Goal: Task Accomplishment & Management: Manage account settings

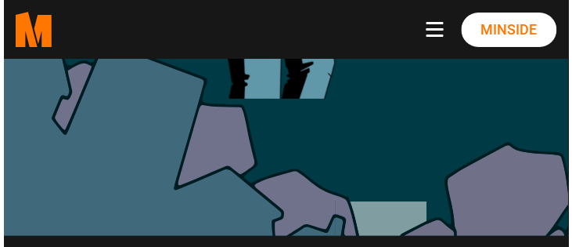
scroll to position [894, 0]
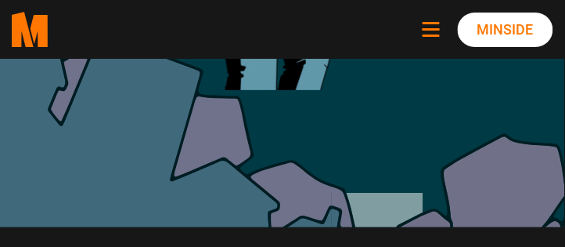
click at [435, 28] on span "Navbar toggle button" at bounding box center [431, 29] width 17 height 2
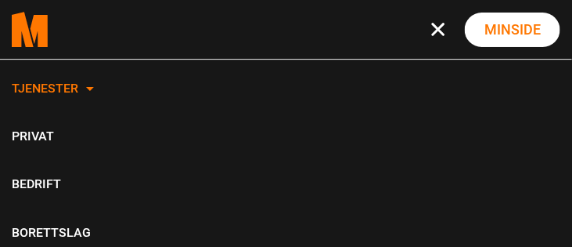
scroll to position [89, 0]
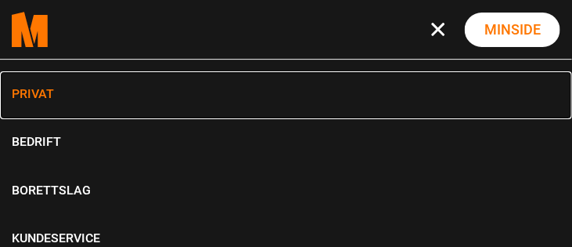
click at [41, 90] on link "Privat" at bounding box center [286, 95] width 572 height 48
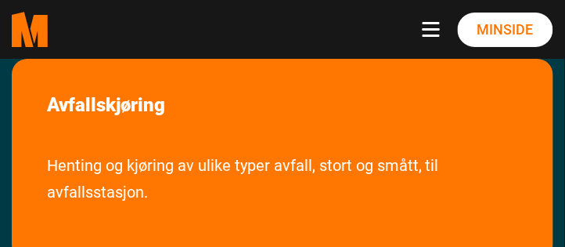
scroll to position [849, 0]
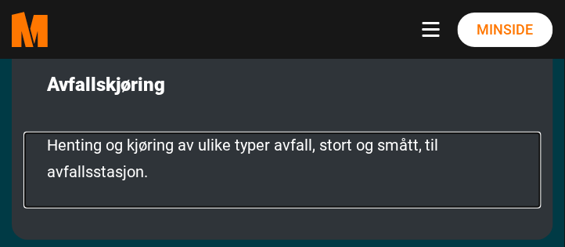
click at [160, 131] on link "Henting og kjøring av ulike typer avfall, stort og smått, til avfallsstasjon." at bounding box center [282, 169] width 518 height 77
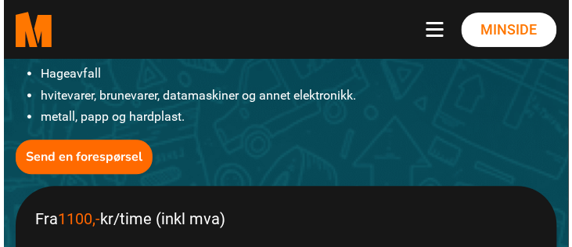
scroll to position [491, 0]
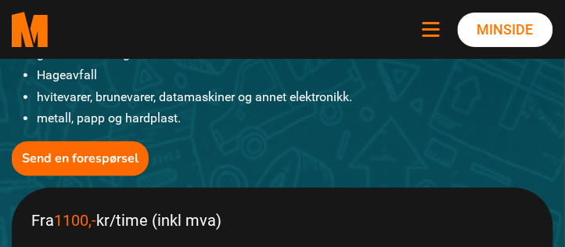
click at [432, 31] on button "Toggle navigation" at bounding box center [434, 30] width 23 height 16
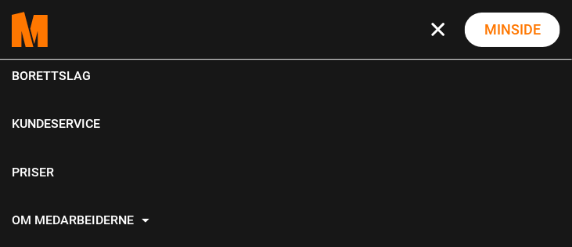
scroll to position [200, 0]
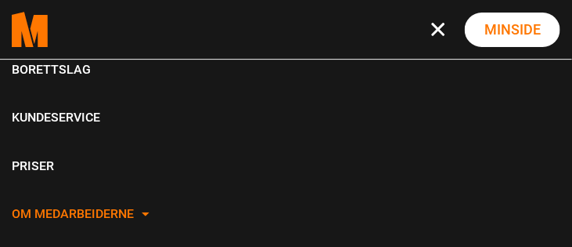
click at [135, 211] on link "Om Medarbeiderne" at bounding box center [286, 215] width 572 height 48
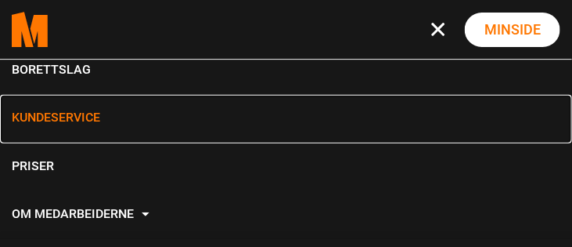
click at [71, 113] on link "Kundeservice" at bounding box center [286, 119] width 572 height 48
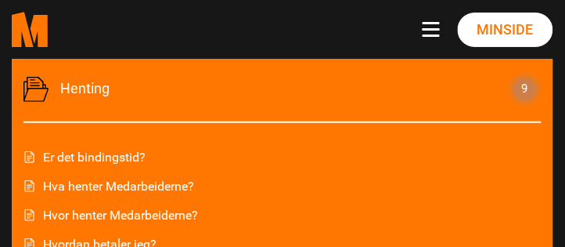
scroll to position [984, 0]
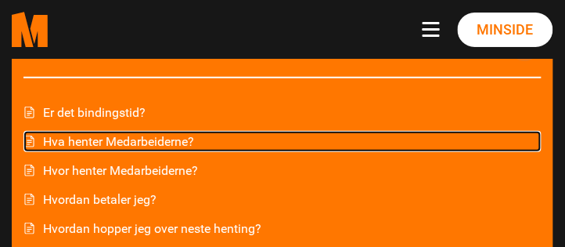
click at [110, 139] on link "Hva henter Medarbeiderne?" at bounding box center [282, 141] width 518 height 21
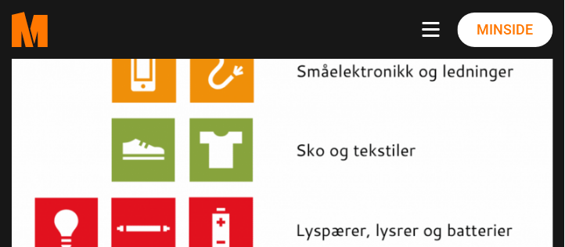
scroll to position [402, 0]
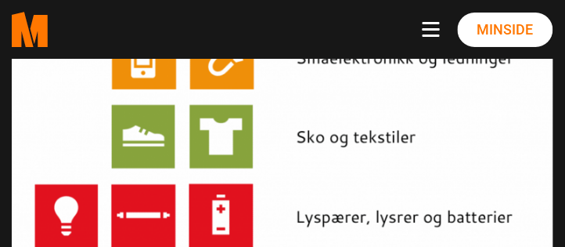
click at [334, 137] on img at bounding box center [283, 49] width 542 height 413
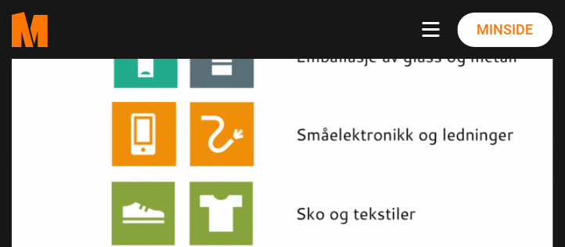
scroll to position [313, 0]
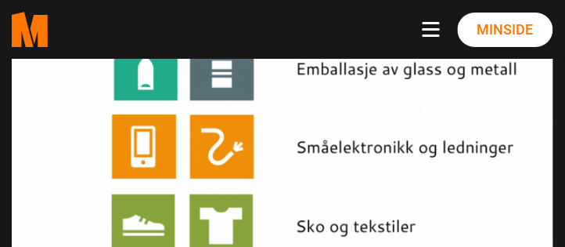
click at [315, 145] on img at bounding box center [283, 139] width 542 height 413
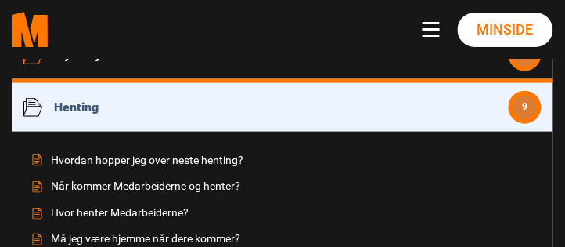
scroll to position [1073, 0]
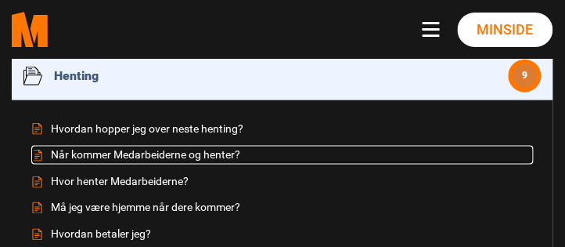
click at [187, 156] on link "Når kommer Medarbeiderne og henter?" at bounding box center [282, 155] width 502 height 19
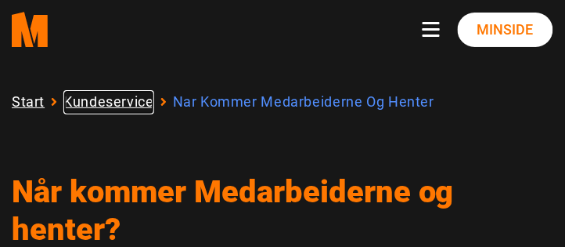
click at [103, 104] on link "Kundeservice" at bounding box center [108, 102] width 91 height 24
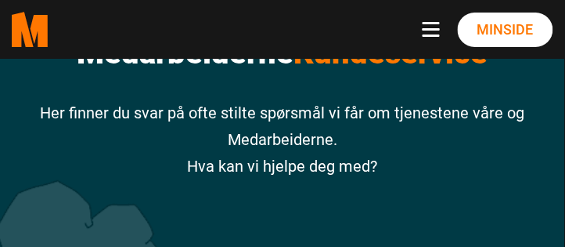
scroll to position [178, 0]
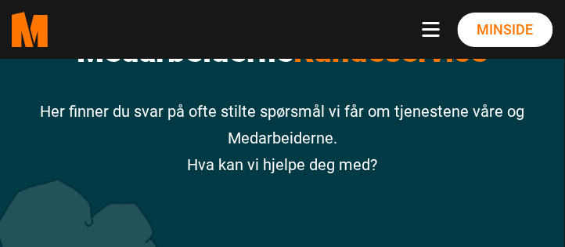
click at [257, 167] on p "Her finner du svar på ofte stilte spørsmål vi får om tjenestene våre og Medarbe…" at bounding box center [283, 138] width 542 height 80
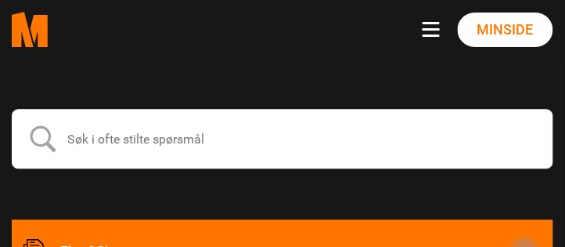
scroll to position [491, 0]
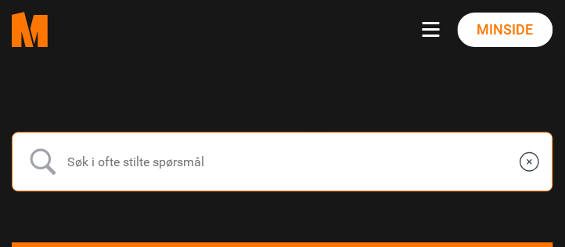
click at [183, 155] on input "text" at bounding box center [283, 160] width 542 height 59
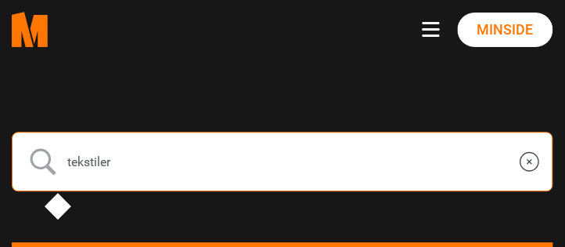
type input "tekstiler"
click at [23, 142] on input "submit" at bounding box center [42, 161] width 39 height 39
click at [222, 158] on input "tekstiler" at bounding box center [283, 160] width 542 height 59
type input "t"
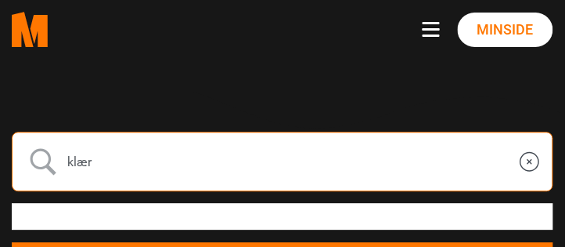
type input "klær"
click at [23, 142] on input "submit" at bounding box center [42, 161] width 39 height 39
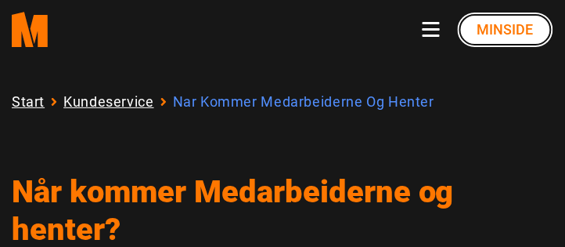
click at [495, 31] on link "Minside" at bounding box center [505, 30] width 95 height 34
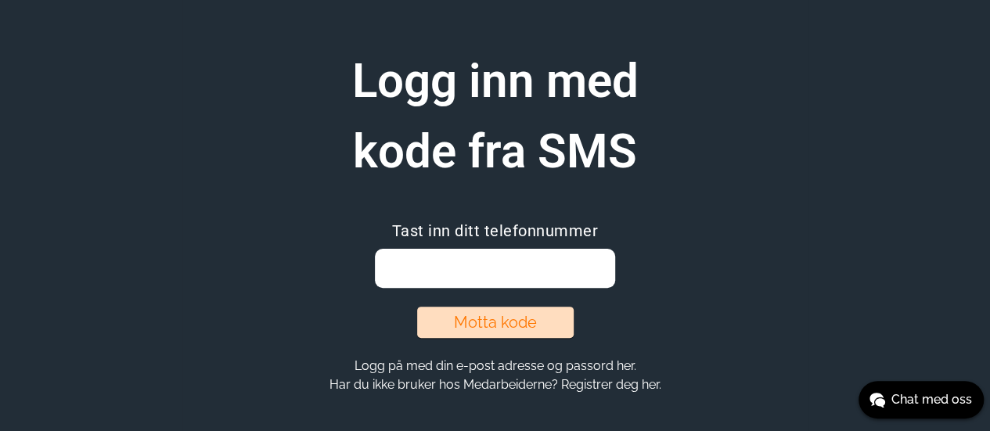
scroll to position [105, 0]
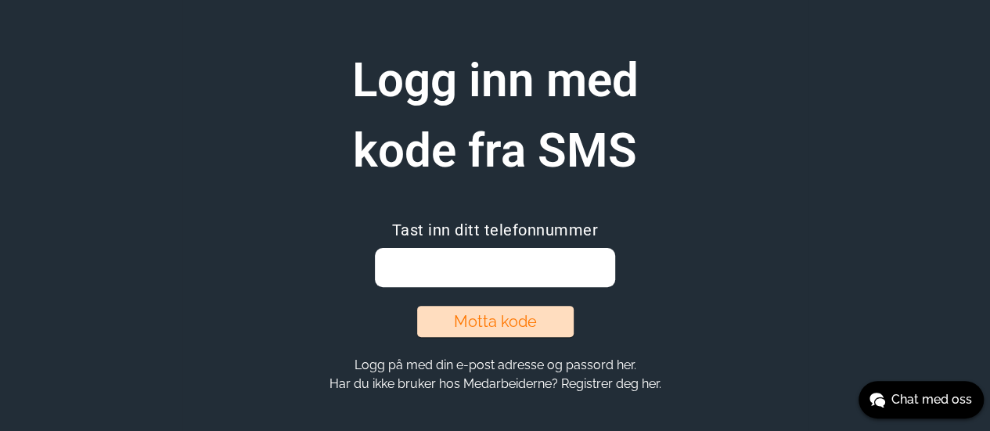
click at [459, 272] on input "email" at bounding box center [495, 267] width 240 height 39
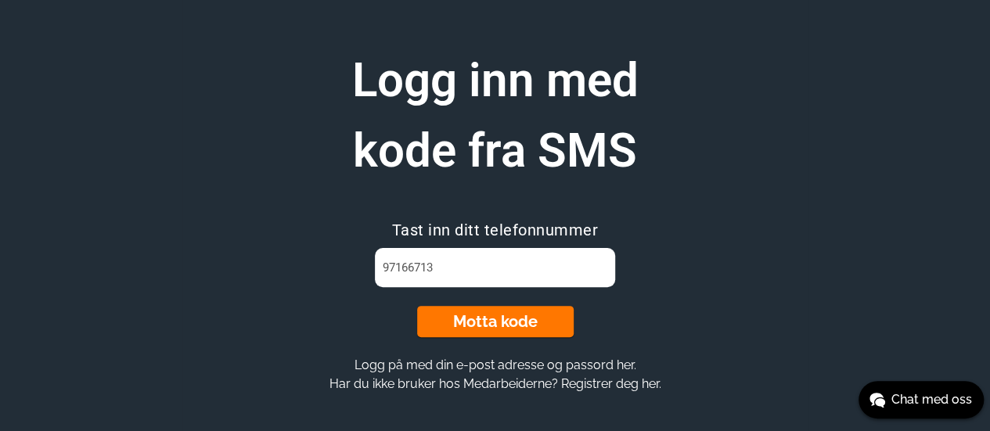
type input "97166713"
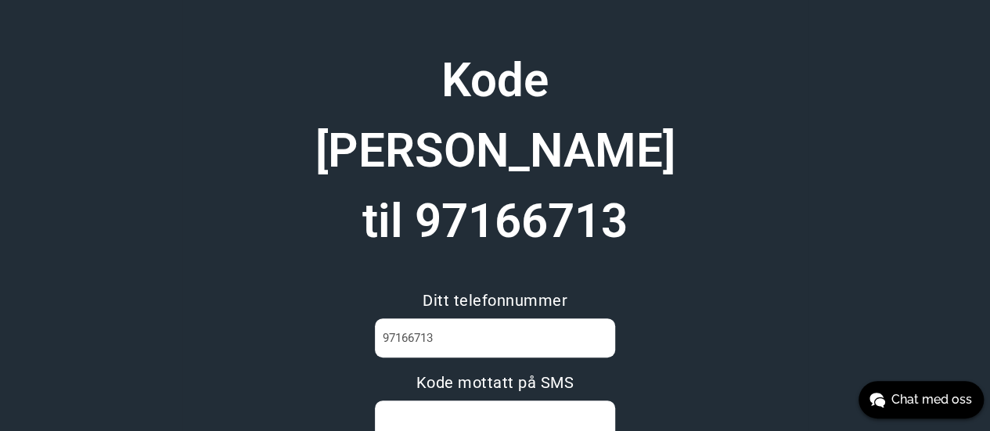
click at [452, 401] on input at bounding box center [495, 420] width 240 height 39
type input "MU7H74BB"
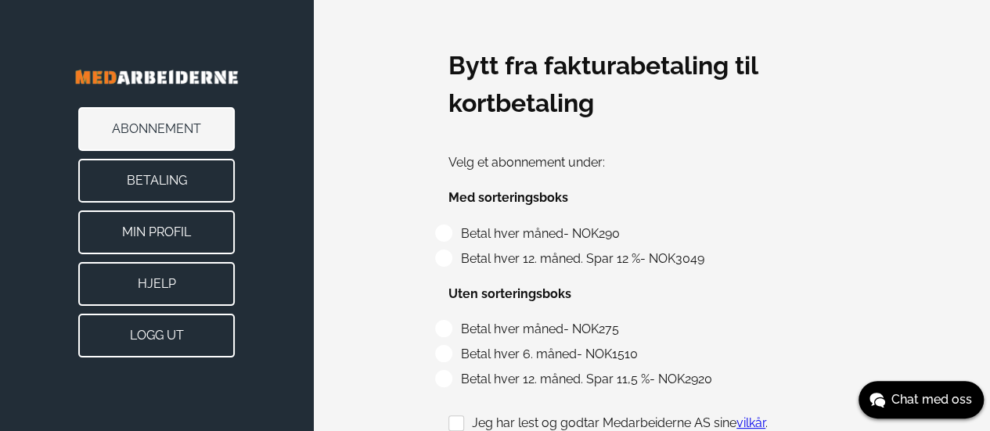
click at [169, 228] on button "Min Profil" at bounding box center [156, 233] width 157 height 44
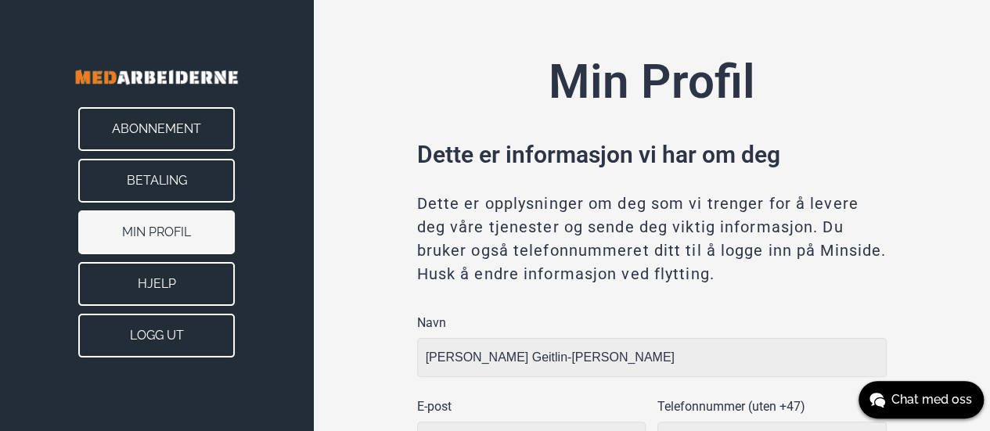
type input "[GEOGRAPHIC_DATA]"
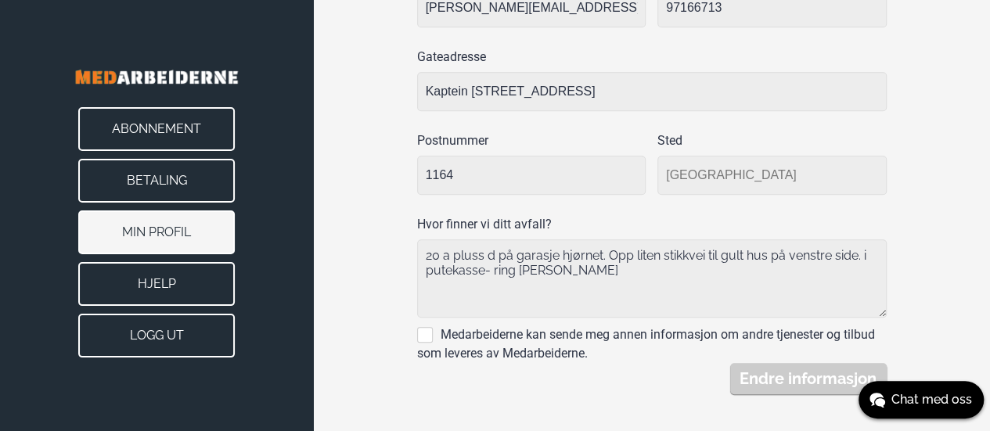
scroll to position [443, 0]
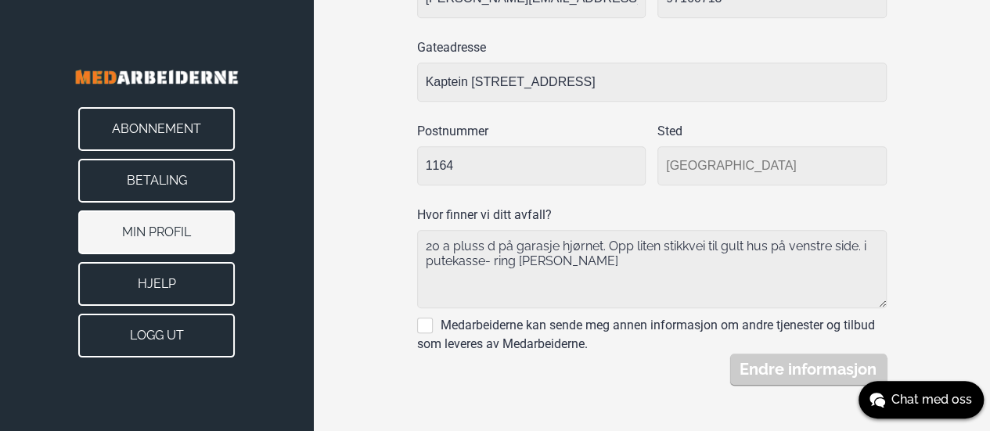
click at [440, 243] on textarea "20 a pluss d på garasje hjørnet. Opp liten stikkvei til gult hus på venstre sid…" at bounding box center [652, 269] width 470 height 78
drag, startPoint x: 426, startPoint y: 247, endPoint x: 549, endPoint y: 264, distance: 124.8
click at [549, 264] on textarea "20 a pluss d på garasje hjørnet. Opp liten stikkvei til gult hus på venstre sid…" at bounding box center [652, 269] width 470 height 78
type textarea "e"
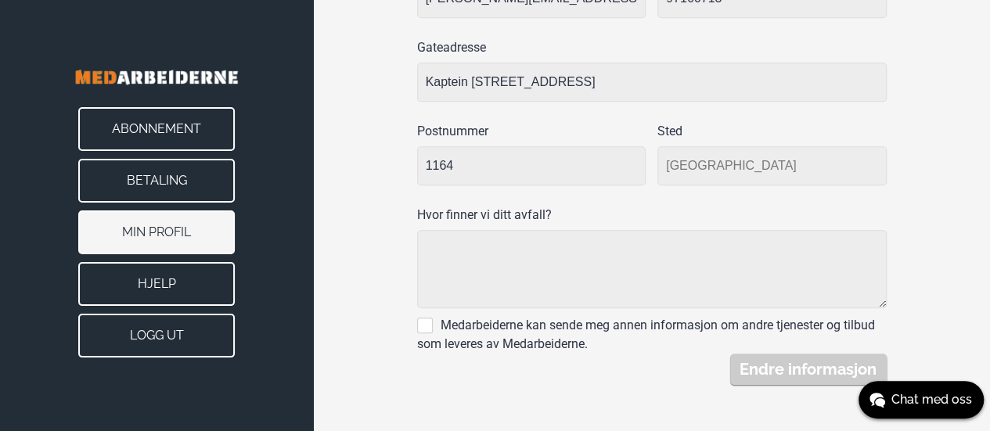
click at [426, 241] on textarea at bounding box center [652, 269] width 470 height 78
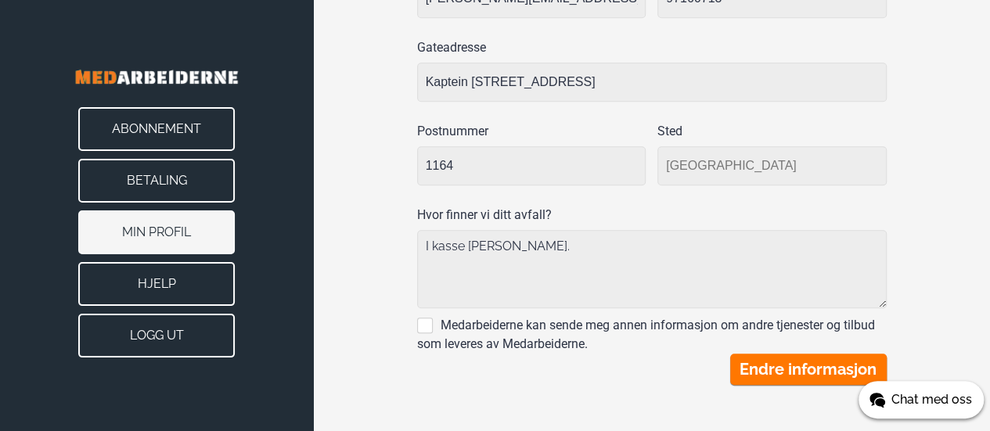
type textarea "I kasse ved porten."
click at [927, 403] on span "Chat med oss" at bounding box center [931, 400] width 81 height 19
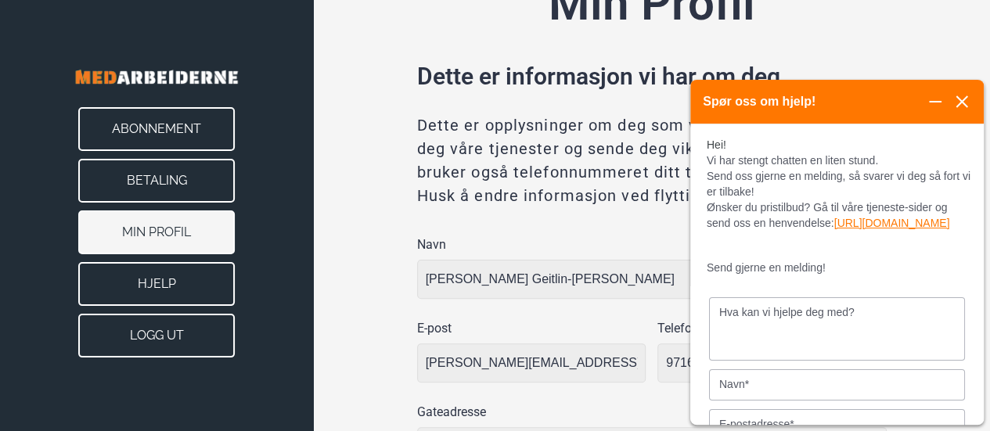
scroll to position [0, 0]
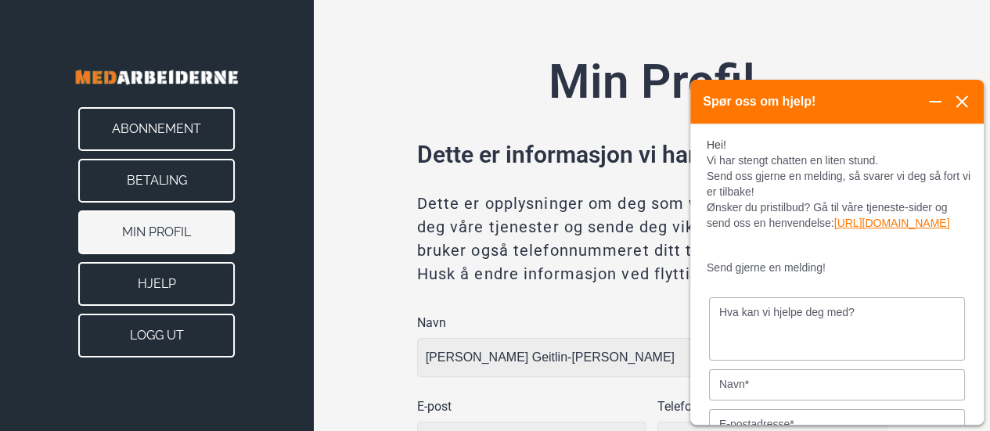
click at [169, 282] on button "Hjelp" at bounding box center [156, 284] width 157 height 44
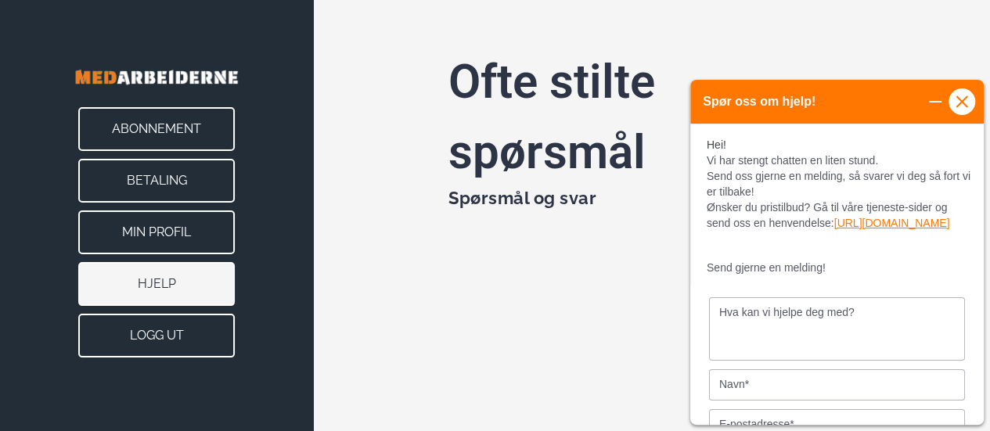
click at [956, 101] on icon at bounding box center [961, 101] width 11 height 11
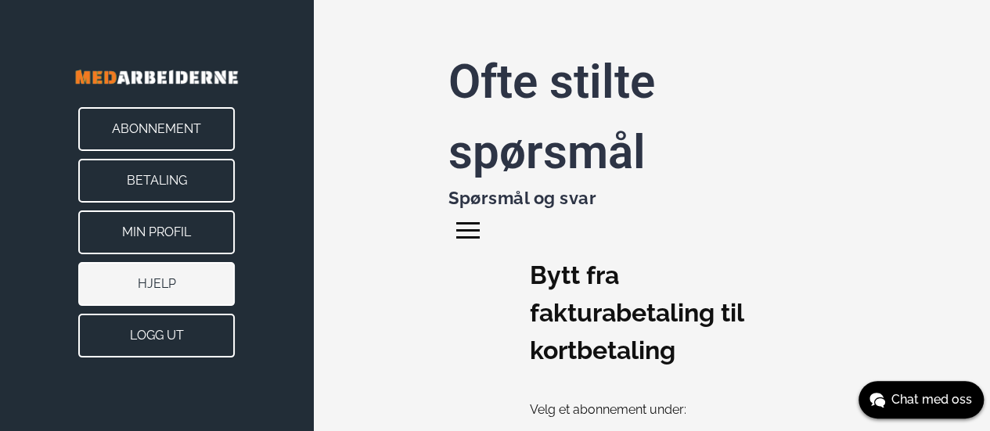
click at [467, 232] on div at bounding box center [471, 233] width 31 height 31
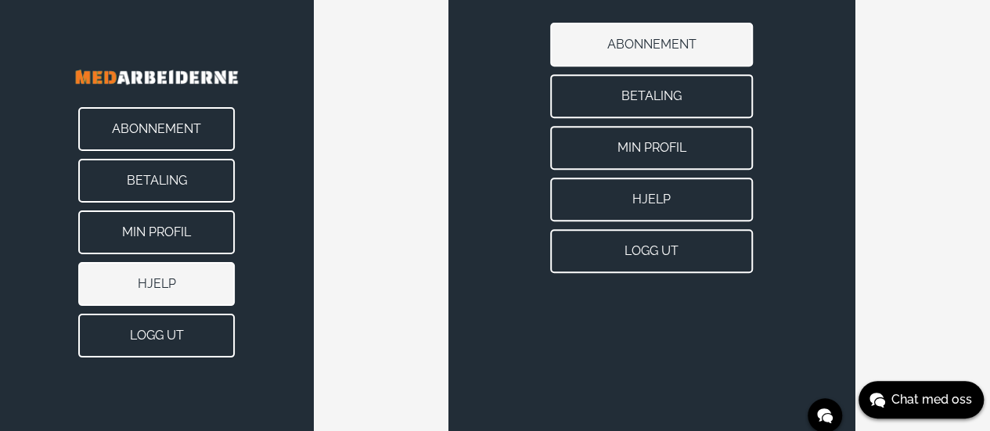
scroll to position [313, 0]
click at [631, 145] on button "Min Profil" at bounding box center [651, 147] width 203 height 44
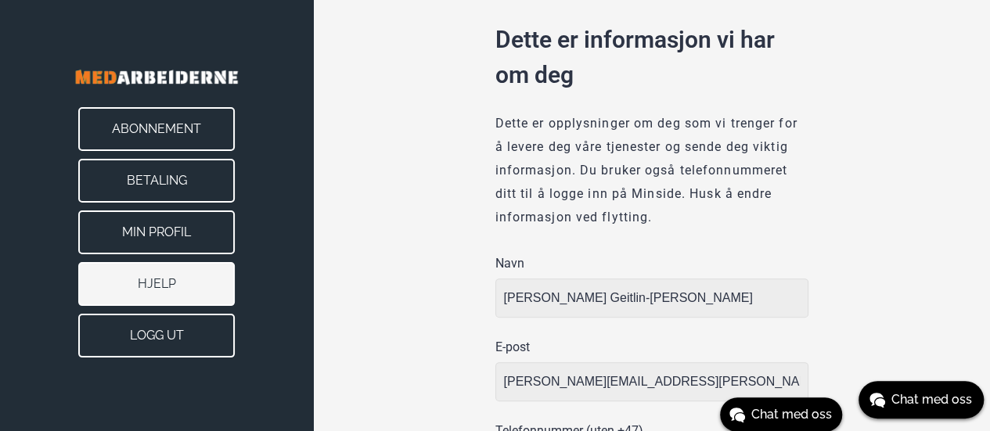
type input "Oslo"
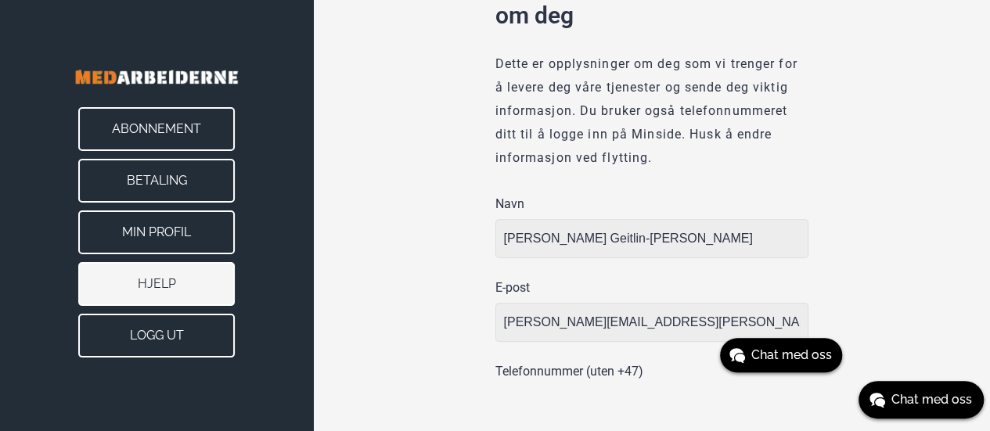
click at [712, 382] on div "Telefonnummer (uten +47) 97166713" at bounding box center [651, 388] width 313 height 76
click at [501, 387] on div "Ofte stilte spørsmål Spørsmål og svar" at bounding box center [651, 29] width 677 height 805
click at [509, 384] on div "Ofte stilte spørsmål Spørsmål og svar" at bounding box center [651, 29] width 677 height 805
click at [192, 231] on button "Min Profil" at bounding box center [156, 233] width 157 height 44
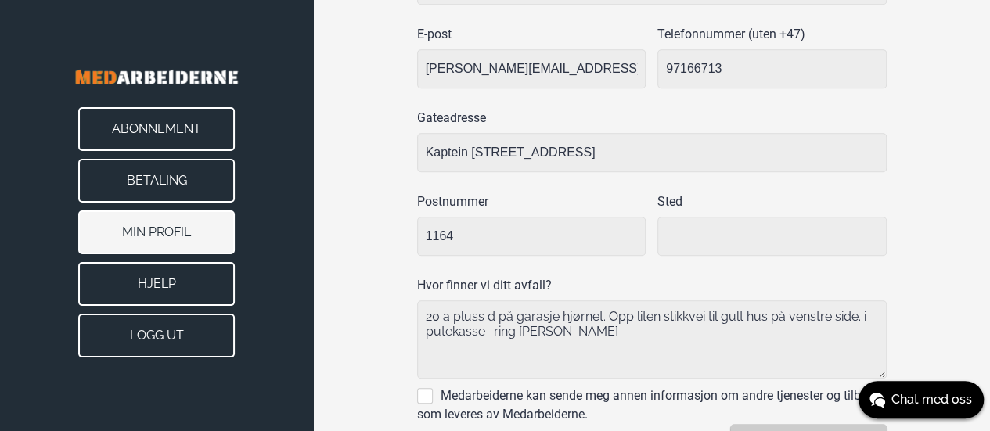
type input "Oslo"
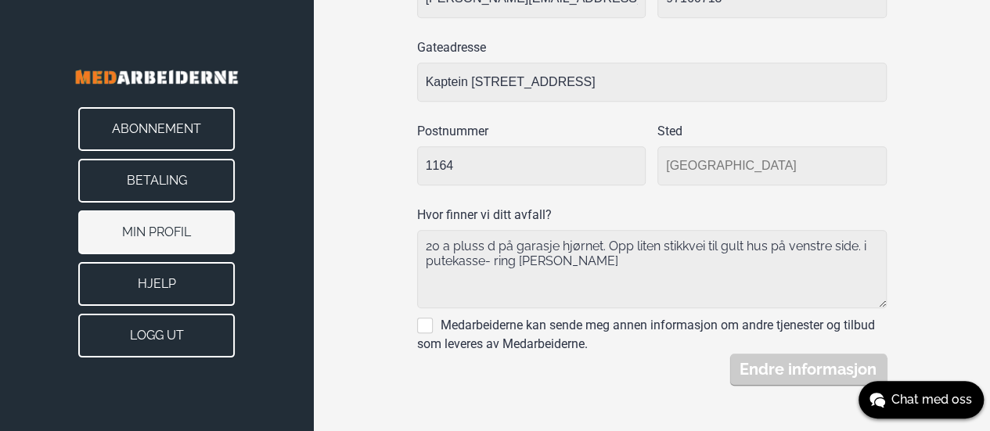
click at [419, 242] on textarea "20 a pluss d på garasje hjørnet. Opp liten stikkvei til gult hus på venstre sid…" at bounding box center [652, 269] width 470 height 78
drag, startPoint x: 426, startPoint y: 249, endPoint x: 559, endPoint y: 257, distance: 133.3
click at [559, 257] on textarea "20 a pluss d på garasje hjørnet. Opp liten stikkvei til gult hus på venstre sid…" at bounding box center [652, 269] width 470 height 78
